Goal: Information Seeking & Learning: Understand process/instructions

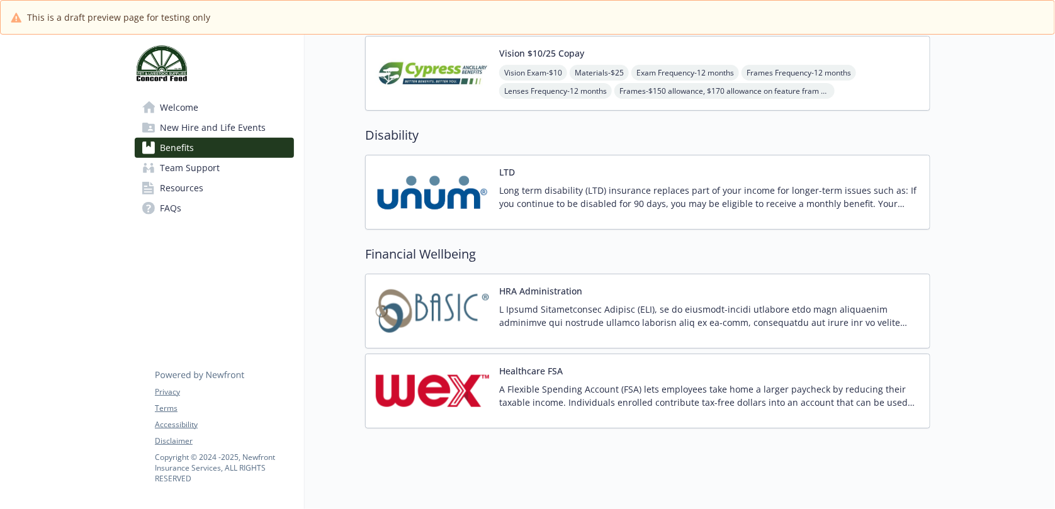
scroll to position [553, 0]
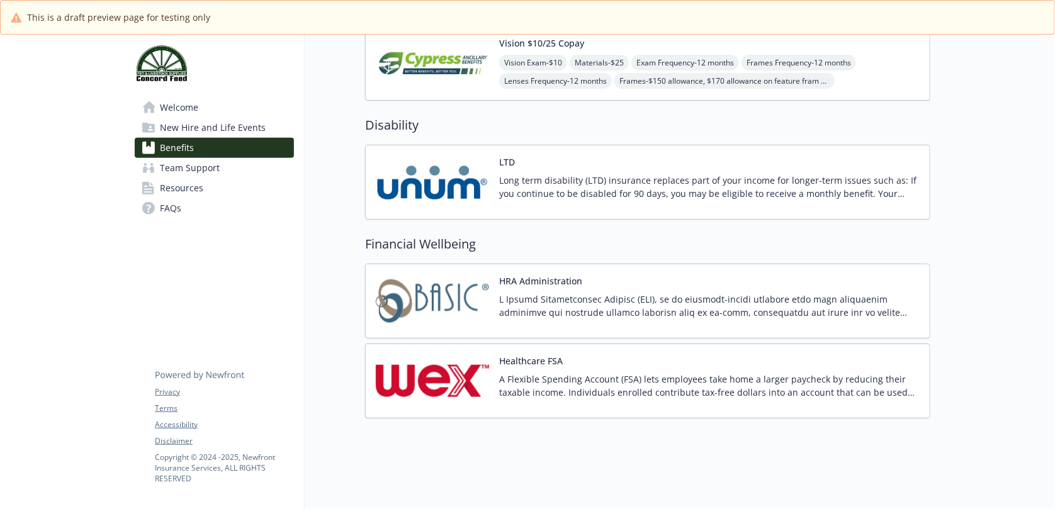
click at [532, 354] on button "Healthcare FSA" at bounding box center [531, 360] width 64 height 13
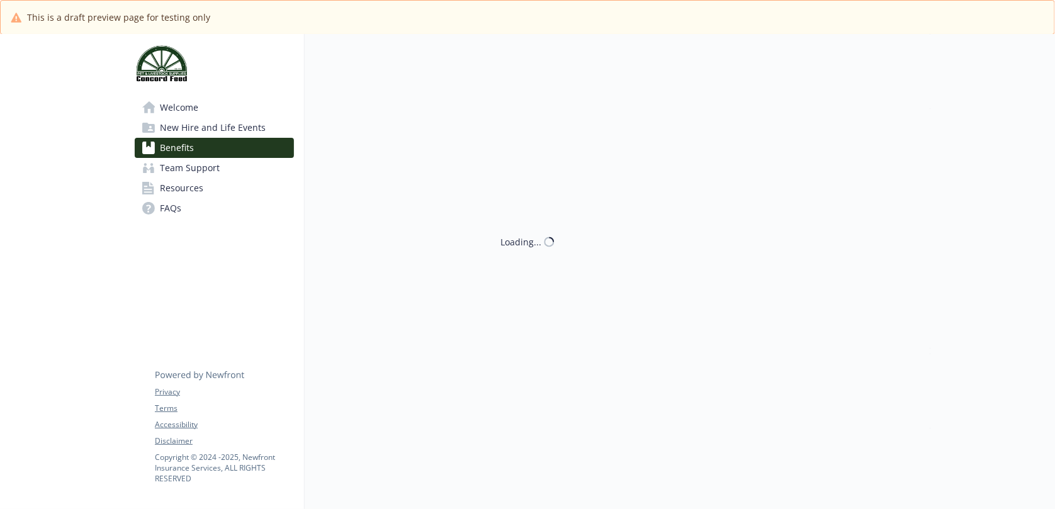
scroll to position [553, 0]
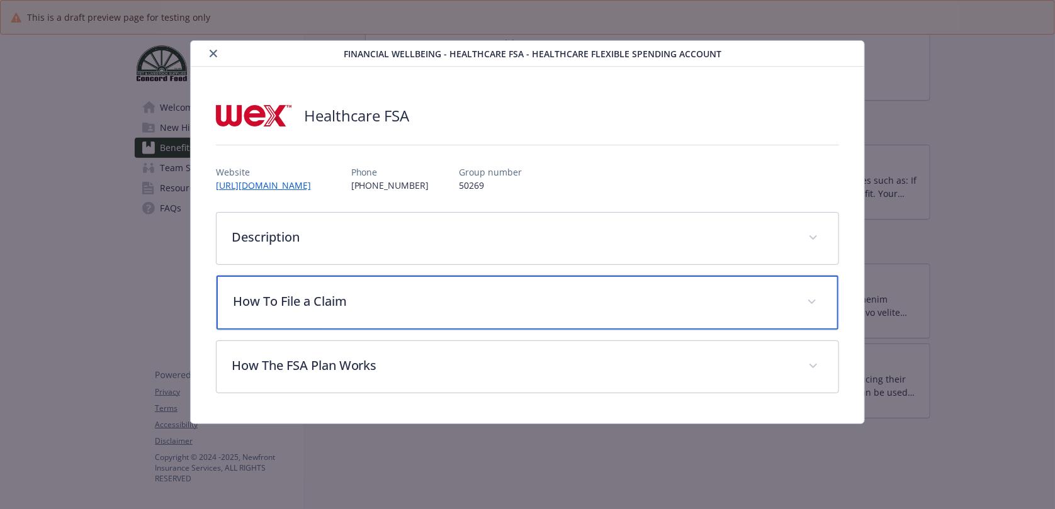
click at [331, 296] on p "How To File a Claim" at bounding box center [512, 301] width 559 height 19
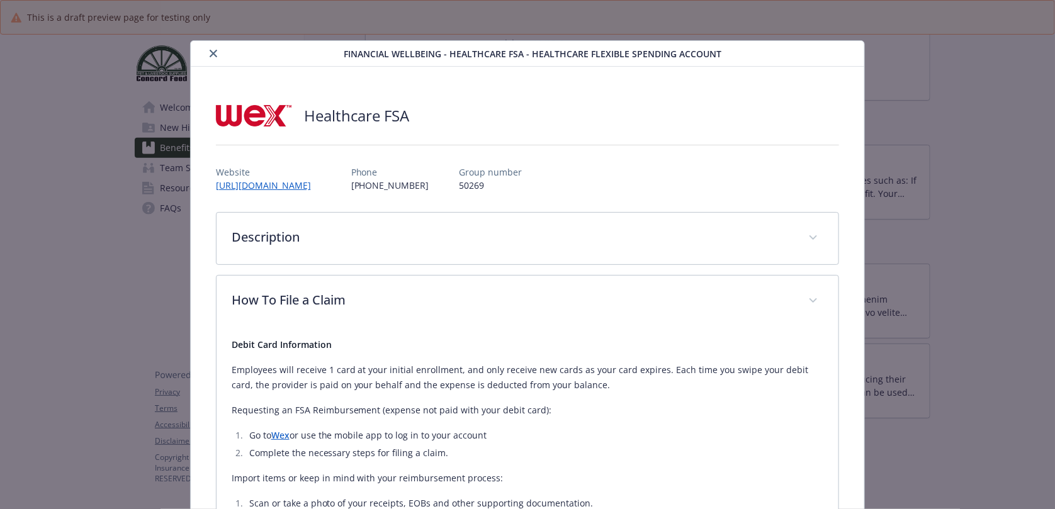
click at [280, 430] on link "Wex" at bounding box center [280, 435] width 18 height 12
